Goal: Navigation & Orientation: Find specific page/section

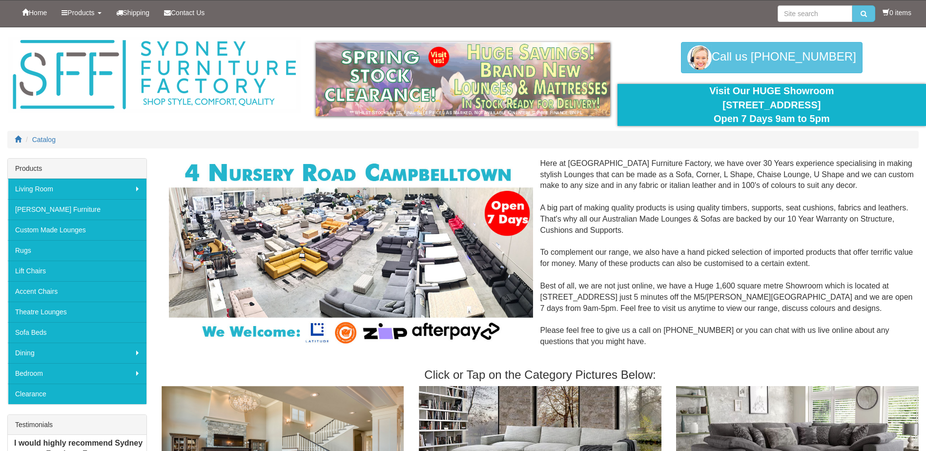
scroll to position [49, 0]
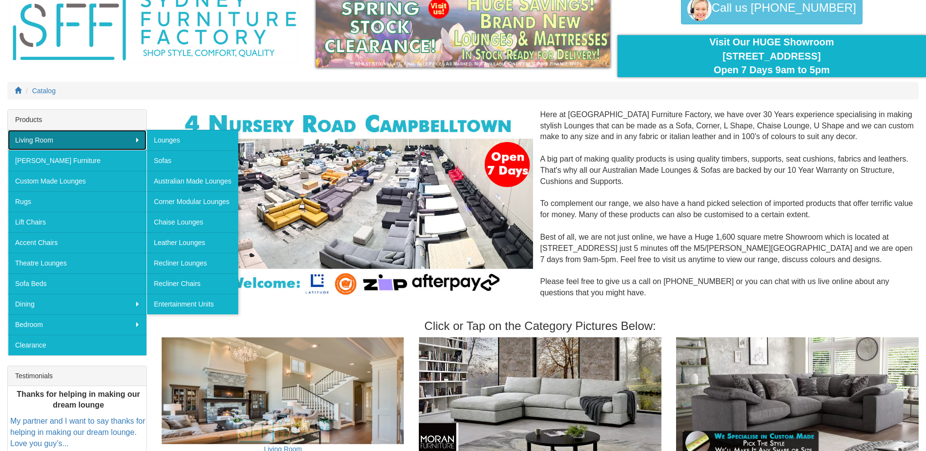
click at [68, 144] on link "Living Room" at bounding box center [77, 140] width 139 height 21
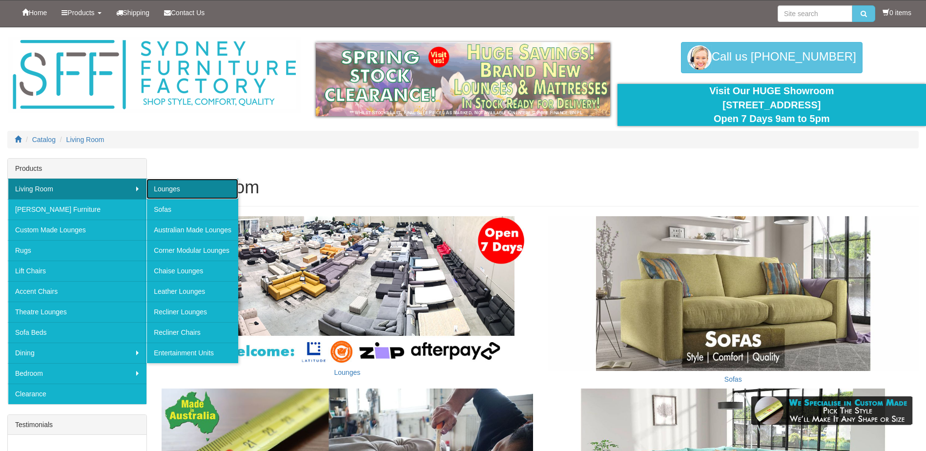
click at [196, 190] on link "Lounges" at bounding box center [193, 189] width 92 height 21
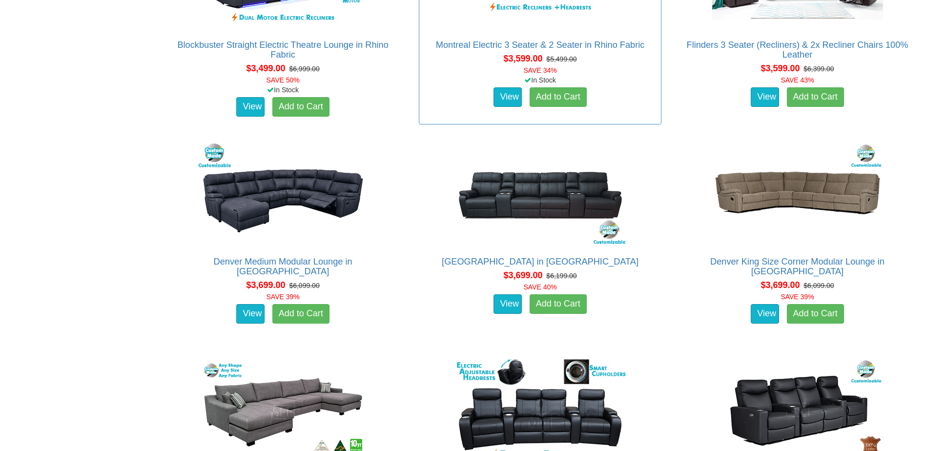
scroll to position [5225, 0]
